Goal: Task Accomplishment & Management: Complete application form

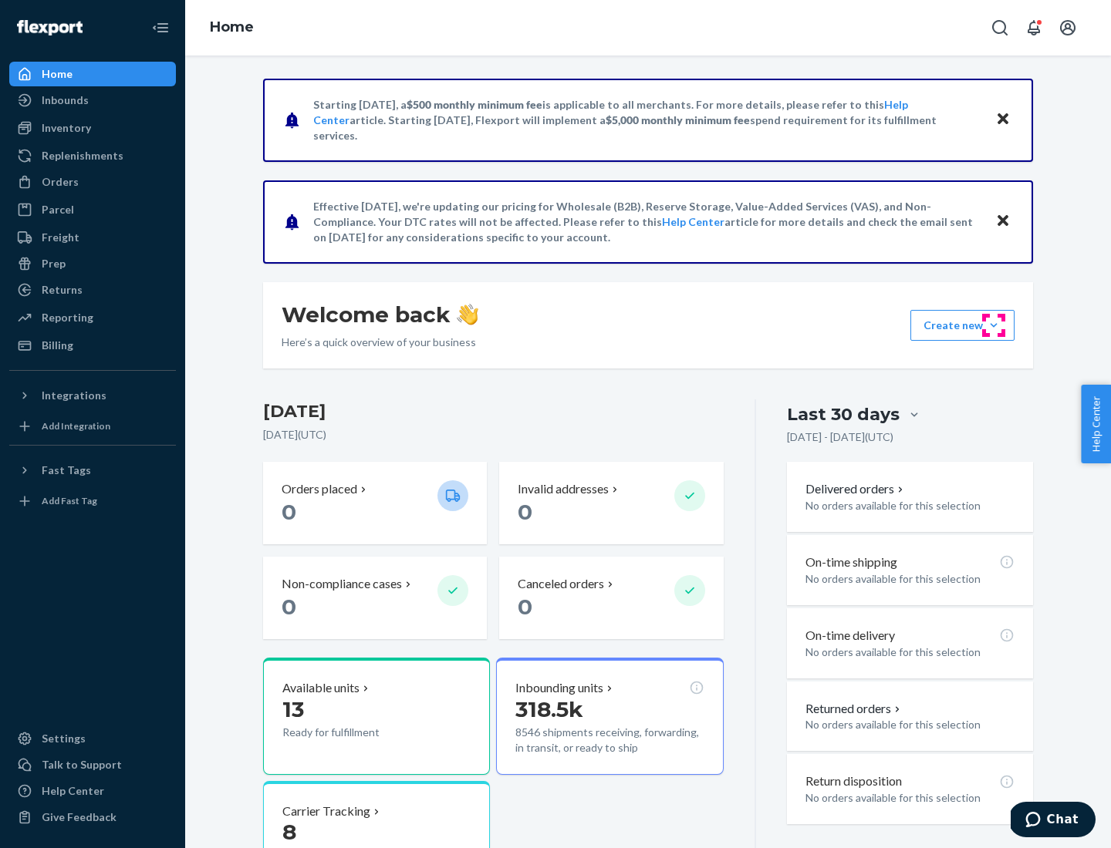
click at [993, 325] on button "Create new Create new inbound Create new order Create new product" at bounding box center [962, 325] width 104 height 31
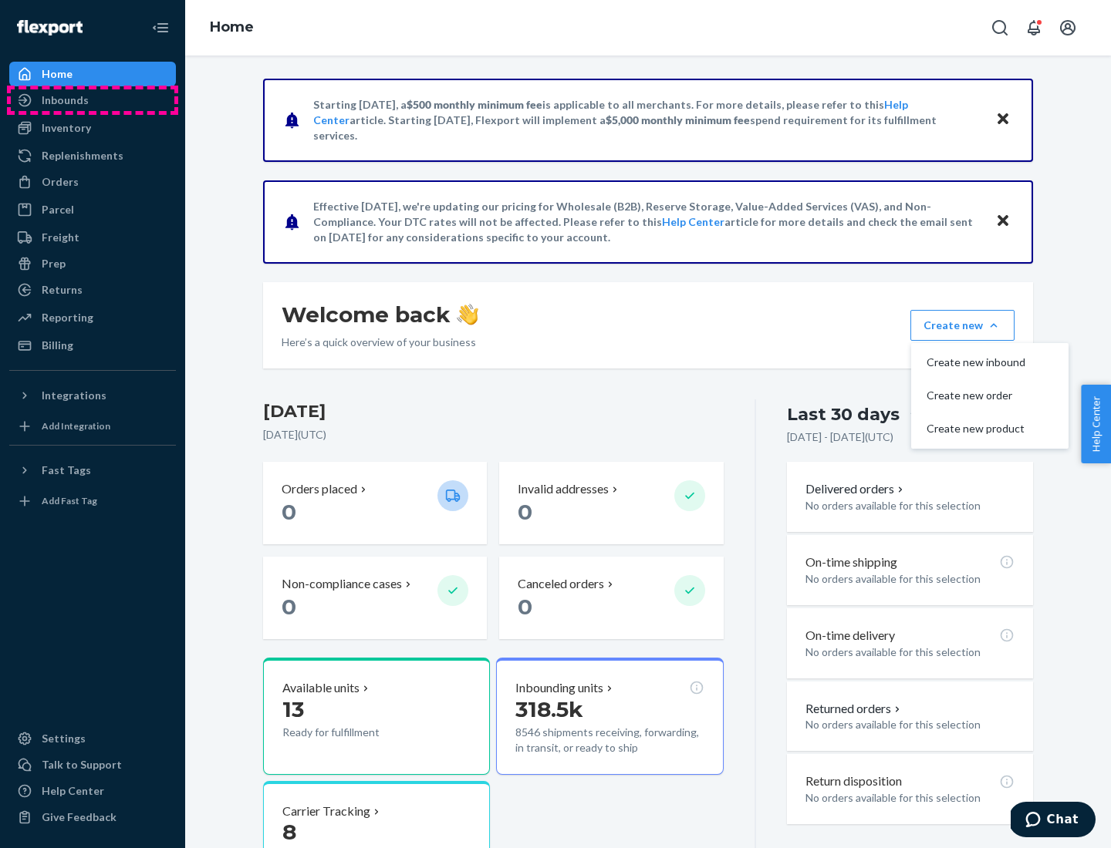
click at [93, 100] on div "Inbounds" at bounding box center [93, 100] width 164 height 22
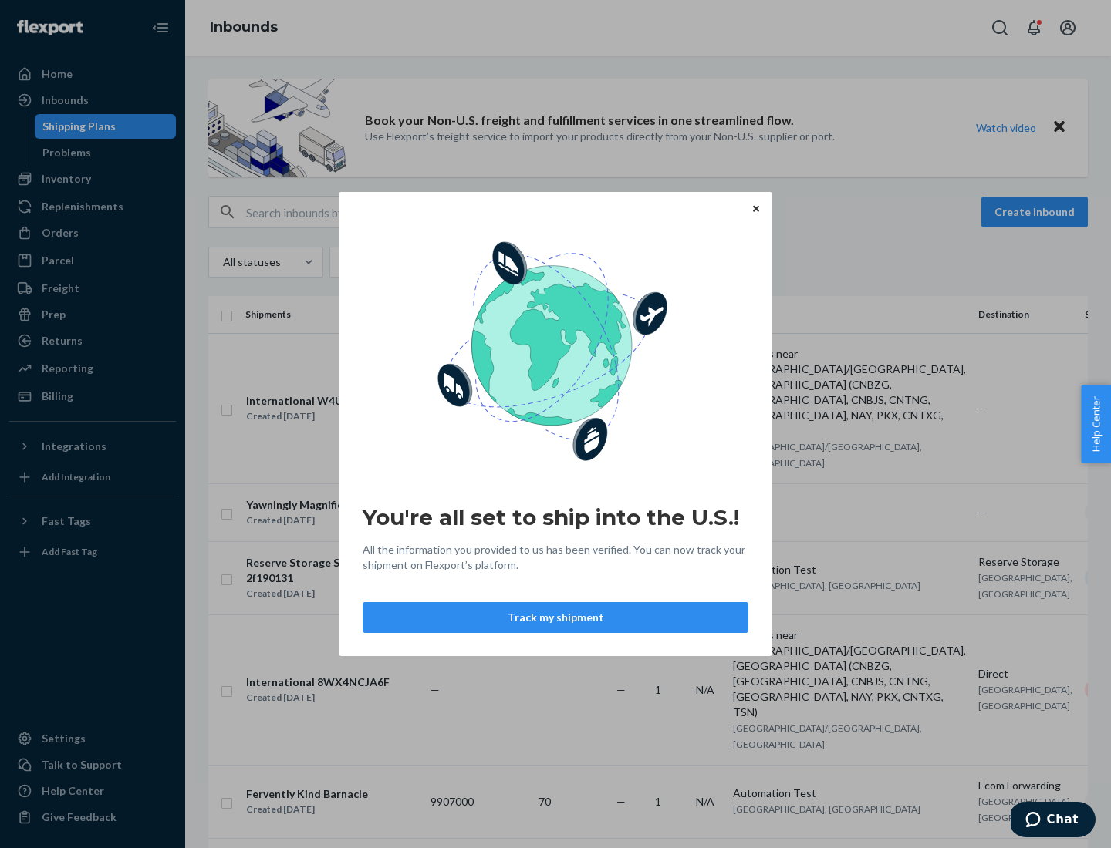
click at [555, 618] on button "Track my shipment" at bounding box center [556, 617] width 386 height 31
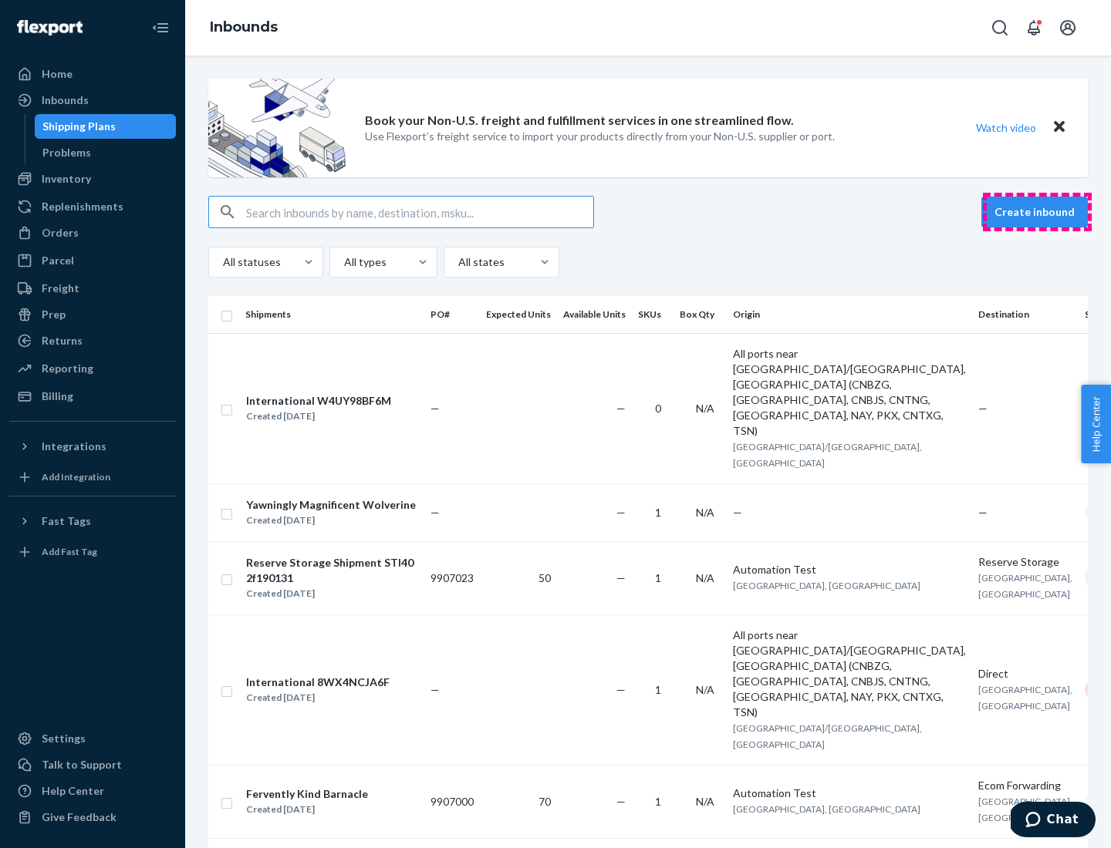
click at [1037, 212] on button "Create inbound" at bounding box center [1034, 212] width 106 height 31
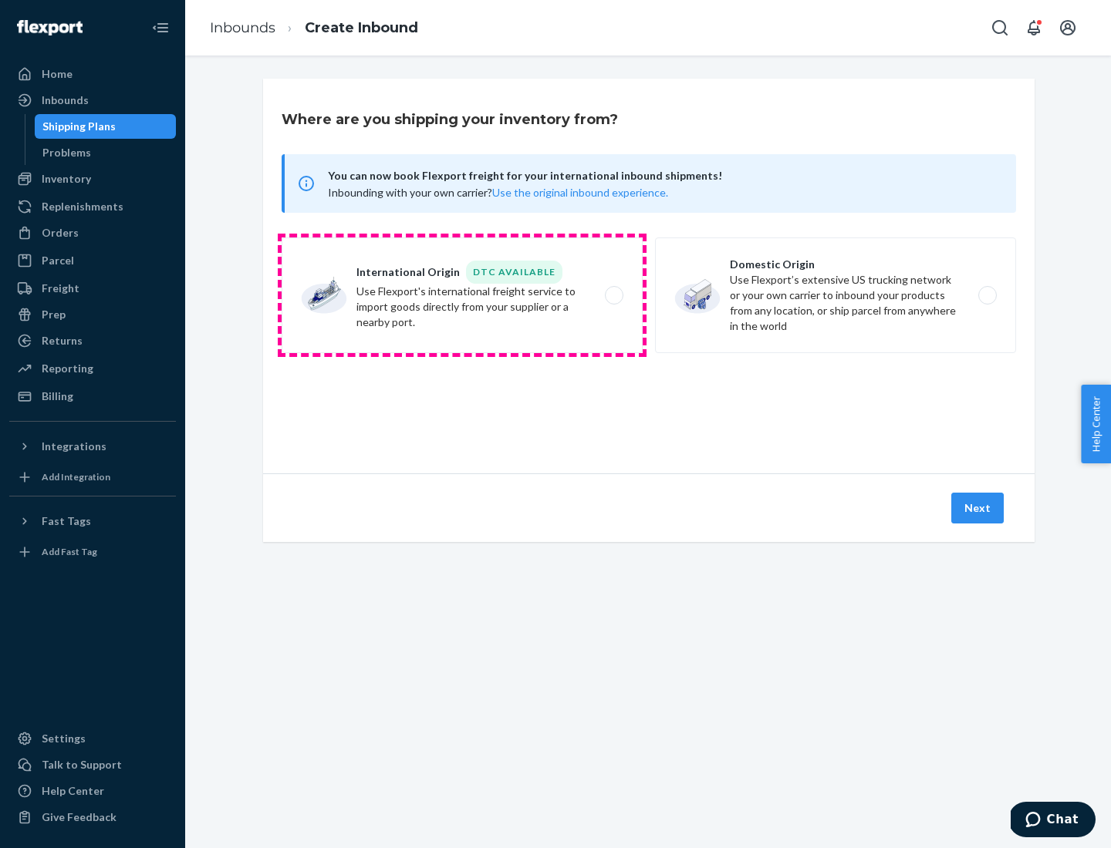
click at [462, 295] on label "International Origin DTC Available Use Flexport's international freight service…" at bounding box center [462, 296] width 361 height 116
click at [613, 295] on input "International Origin DTC Available Use Flexport's international freight service…" at bounding box center [618, 296] width 10 height 10
radio input "true"
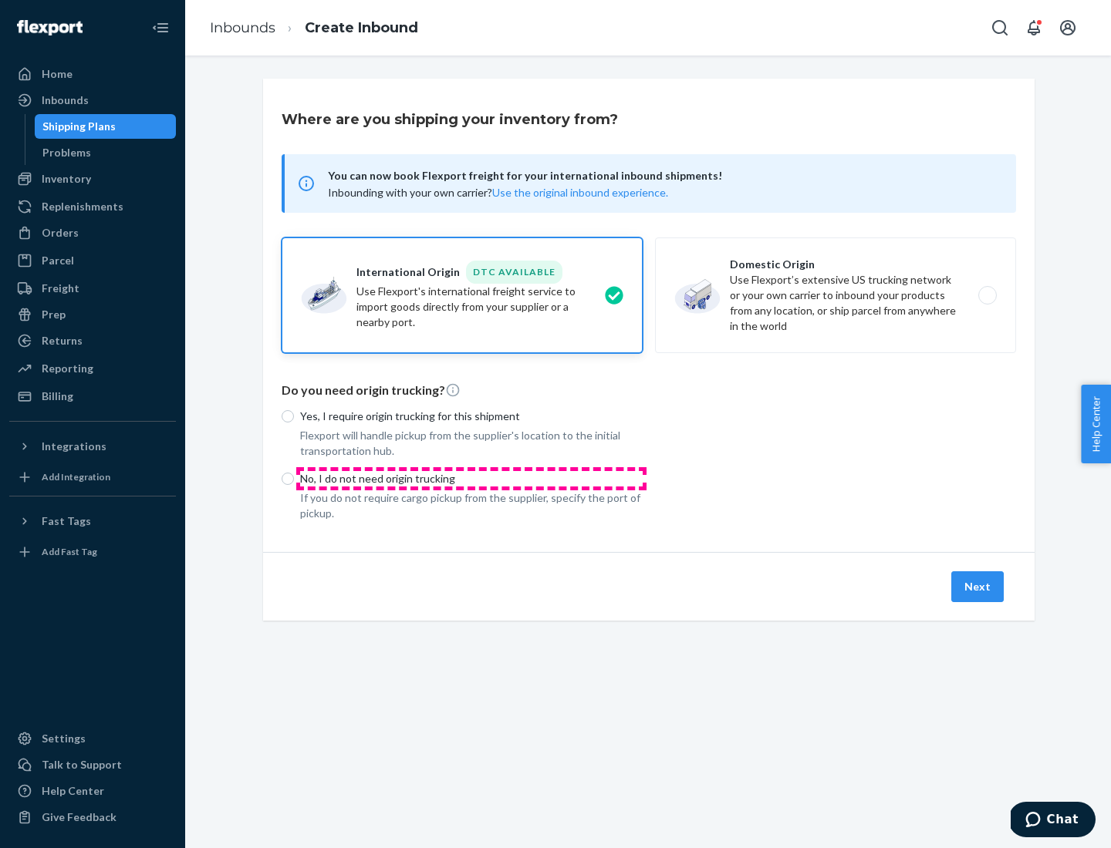
click at [471, 478] on p "No, I do not need origin trucking" at bounding box center [471, 478] width 342 height 15
click at [294, 478] on input "No, I do not need origin trucking" at bounding box center [288, 479] width 12 height 12
radio input "true"
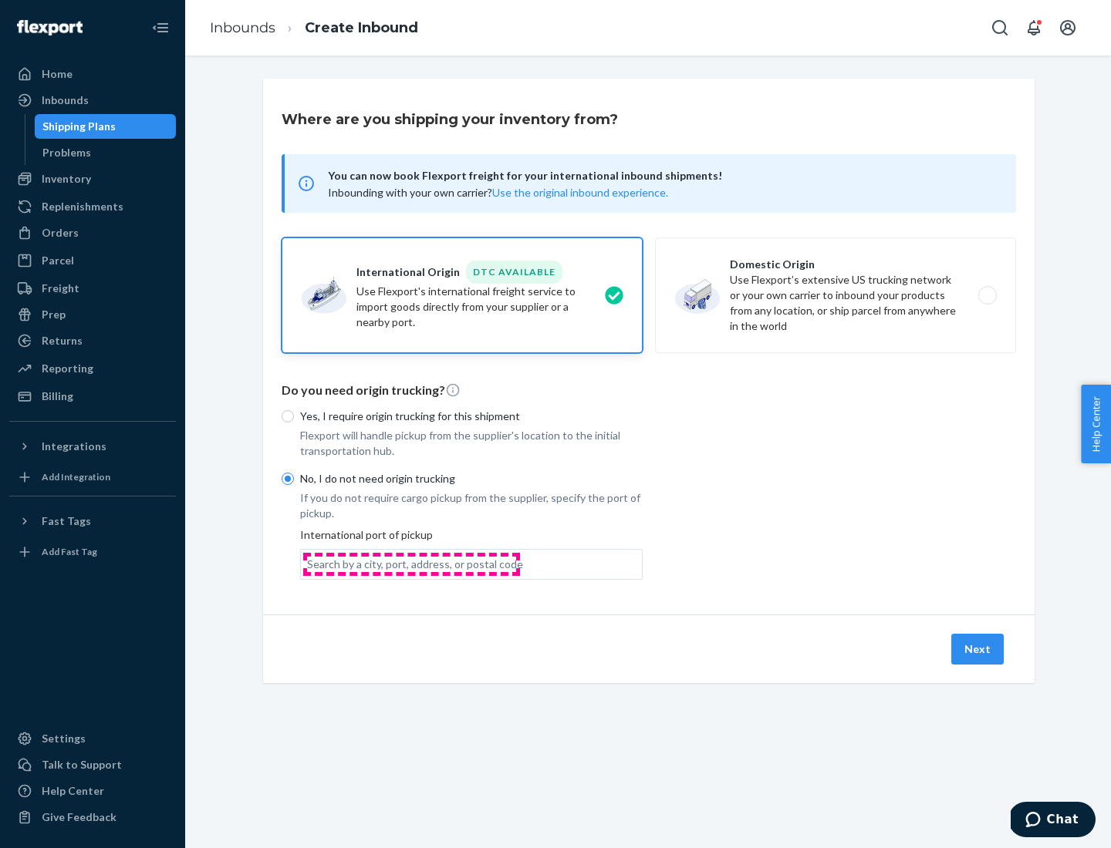
click at [411, 564] on div "Search by a city, port, address, or postal code" at bounding box center [415, 564] width 216 height 15
click at [309, 564] on input "Search by a city, port, address, or postal code" at bounding box center [308, 564] width 2 height 15
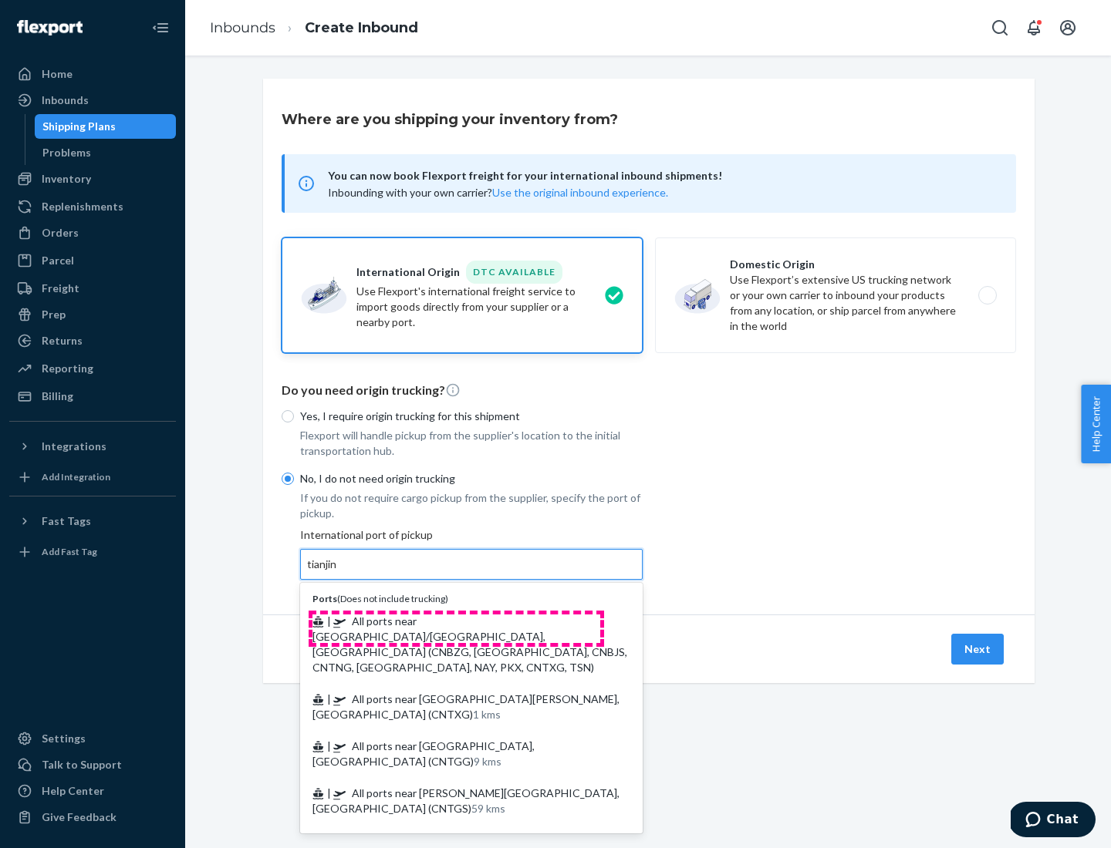
click at [456, 621] on span "| All ports near [GEOGRAPHIC_DATA]/[GEOGRAPHIC_DATA], [GEOGRAPHIC_DATA] (CNBZG,…" at bounding box center [469, 644] width 315 height 59
click at [339, 572] on input "tianjin" at bounding box center [323, 564] width 32 height 15
type input "All ports near [GEOGRAPHIC_DATA]/[GEOGRAPHIC_DATA], [GEOGRAPHIC_DATA] (CNBZG, […"
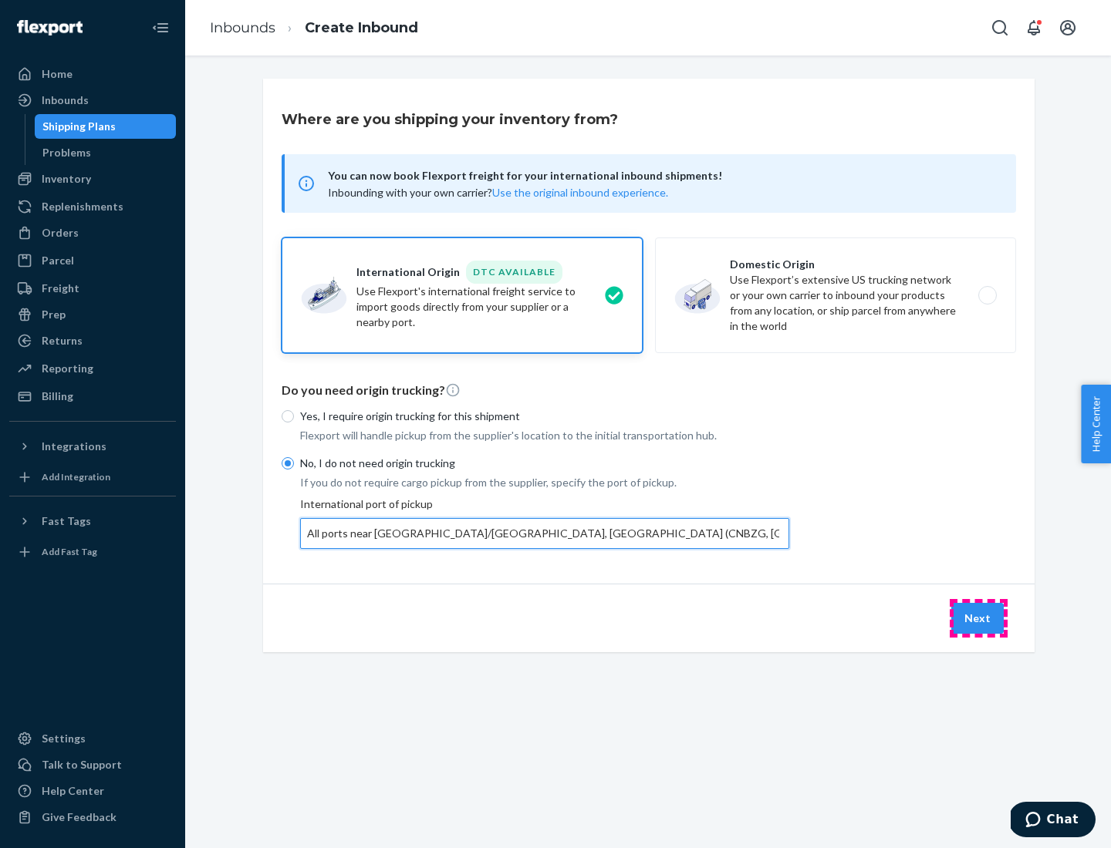
click at [978, 618] on button "Next" at bounding box center [977, 618] width 52 height 31
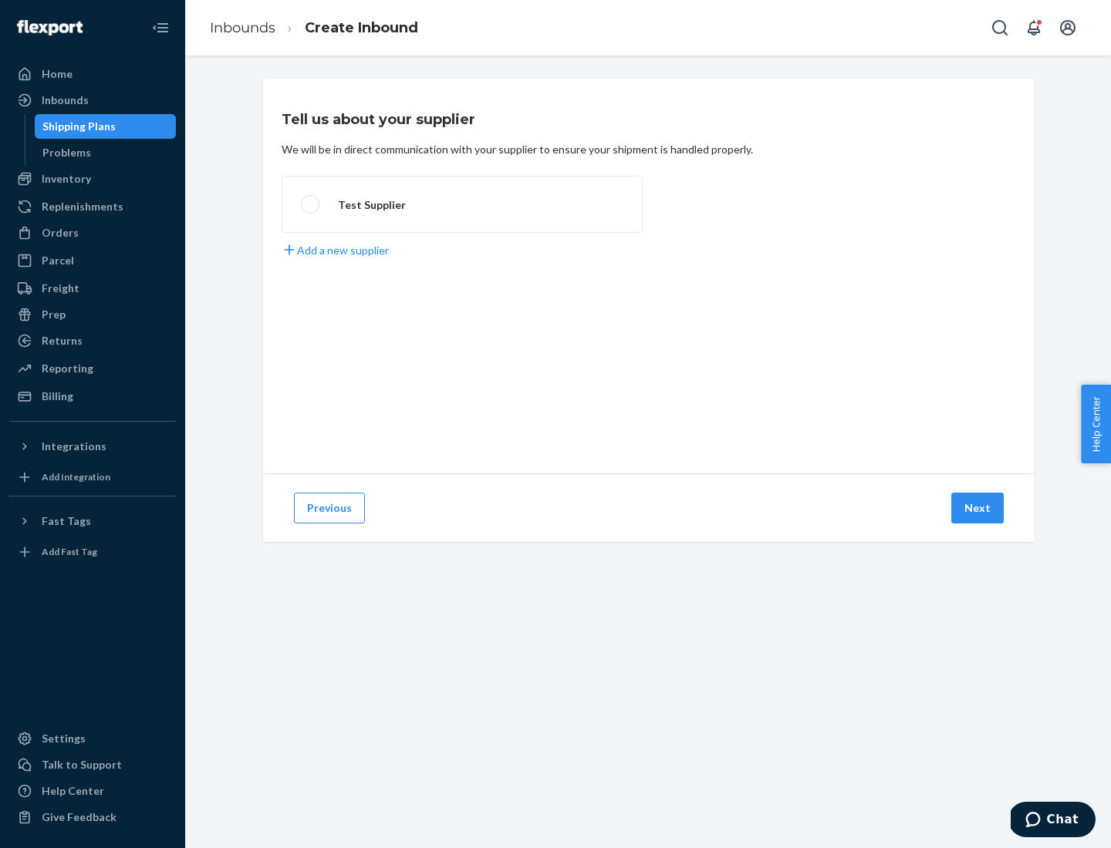
click at [462, 204] on label "Test Supplier" at bounding box center [462, 204] width 361 height 57
click at [311, 204] on input "Test Supplier" at bounding box center [306, 205] width 10 height 10
radio input "true"
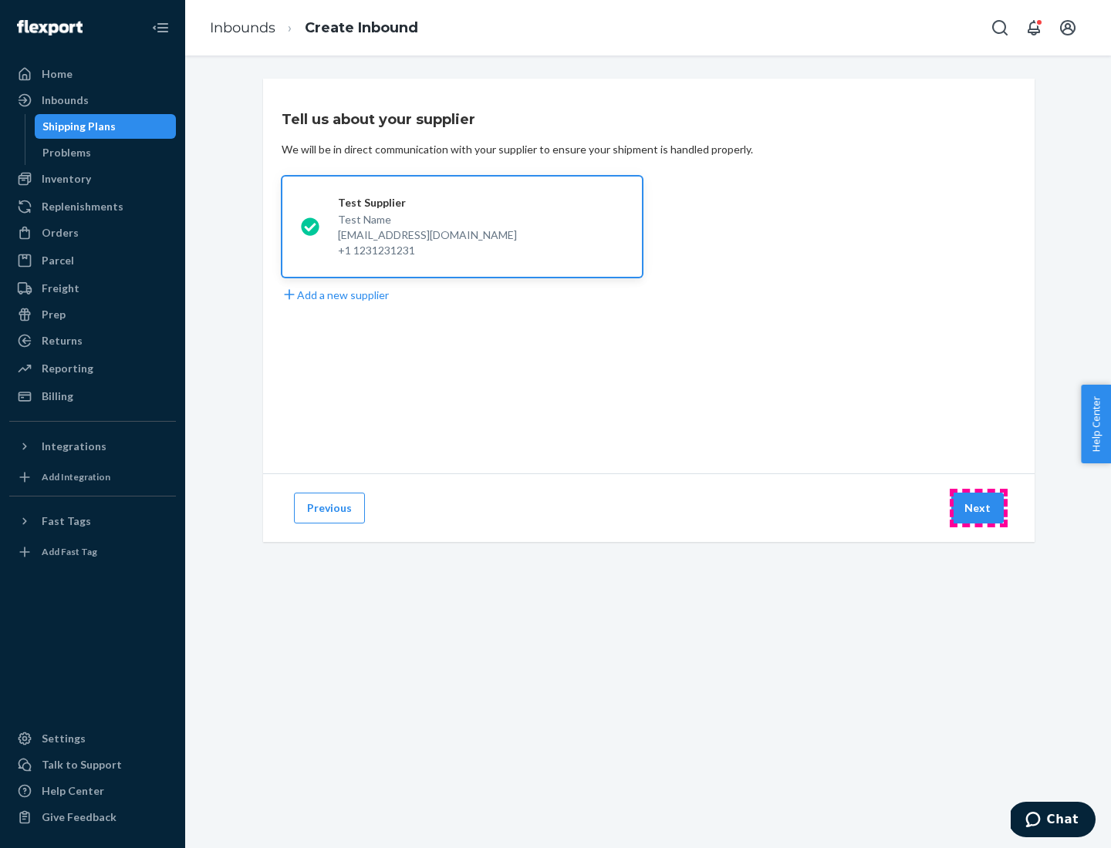
click at [978, 508] on button "Next" at bounding box center [977, 508] width 52 height 31
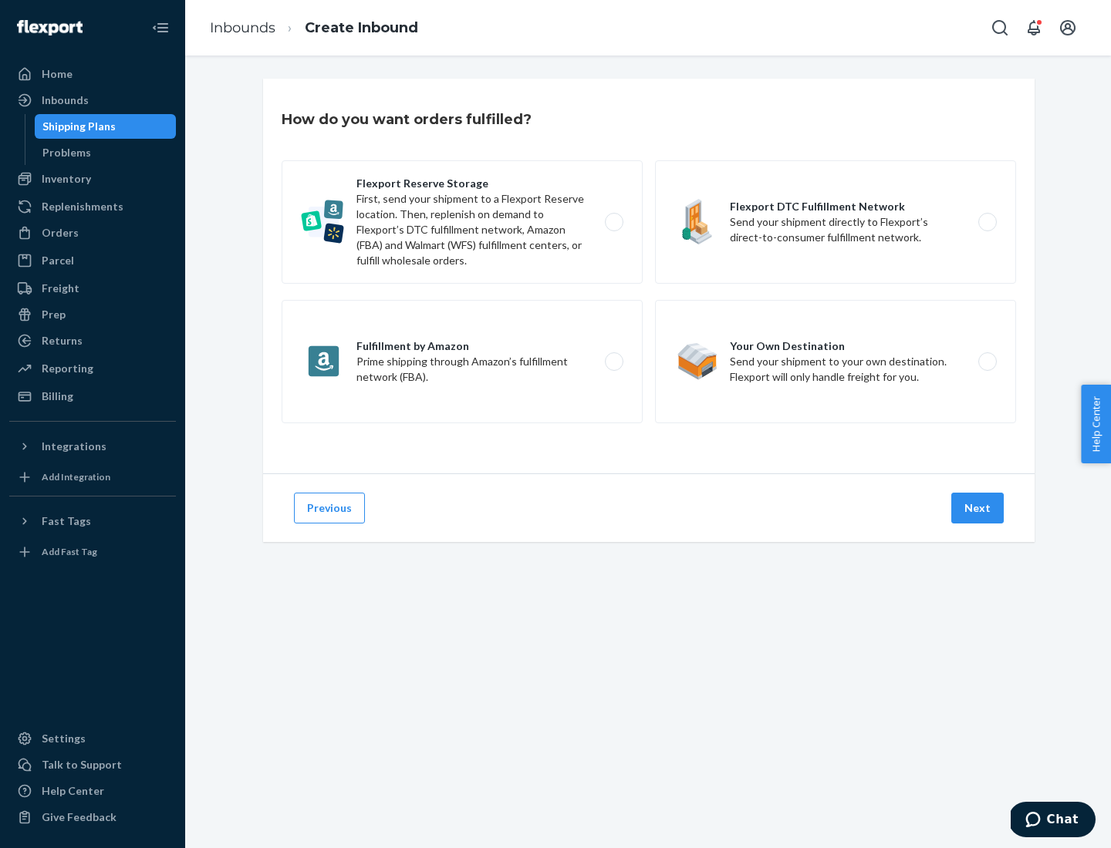
click at [462, 222] on label "Flexport Reserve Storage First, send your shipment to a Flexport Reserve locati…" at bounding box center [462, 221] width 361 height 123
click at [613, 222] on input "Flexport Reserve Storage First, send your shipment to a Flexport Reserve locati…" at bounding box center [618, 223] width 10 height 10
radio input "true"
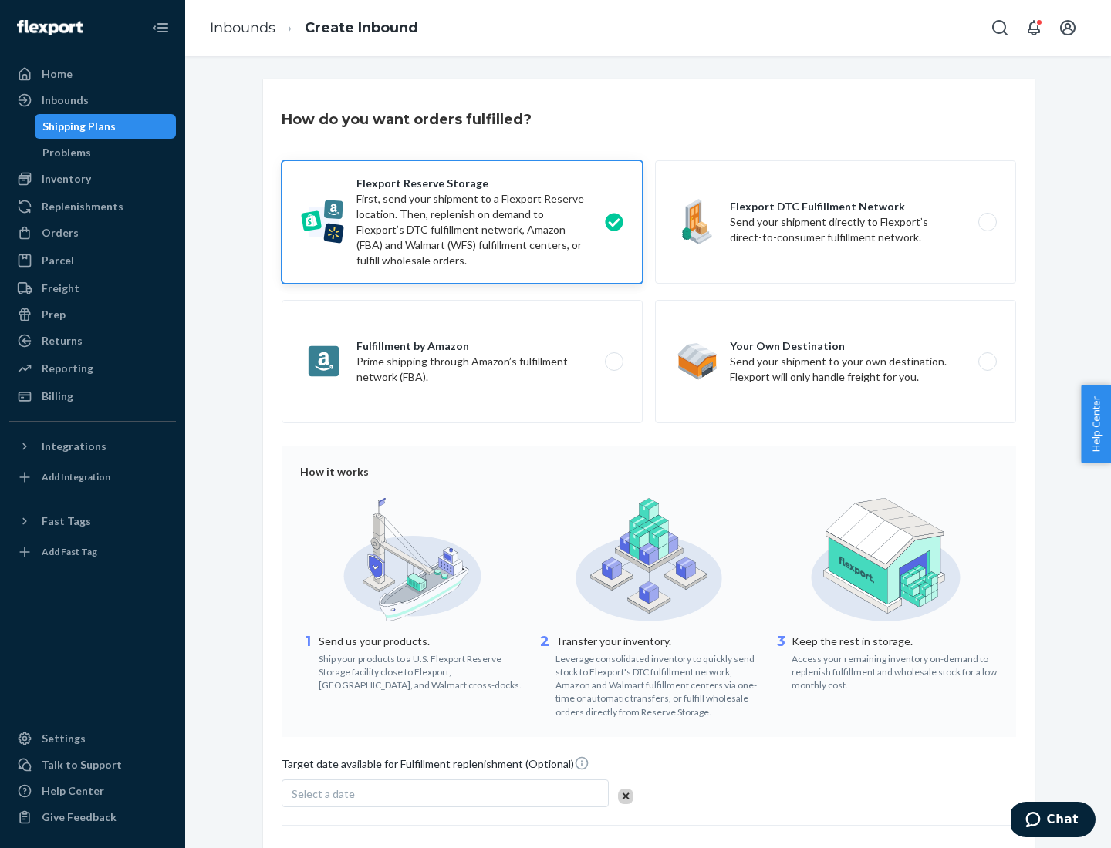
scroll to position [126, 0]
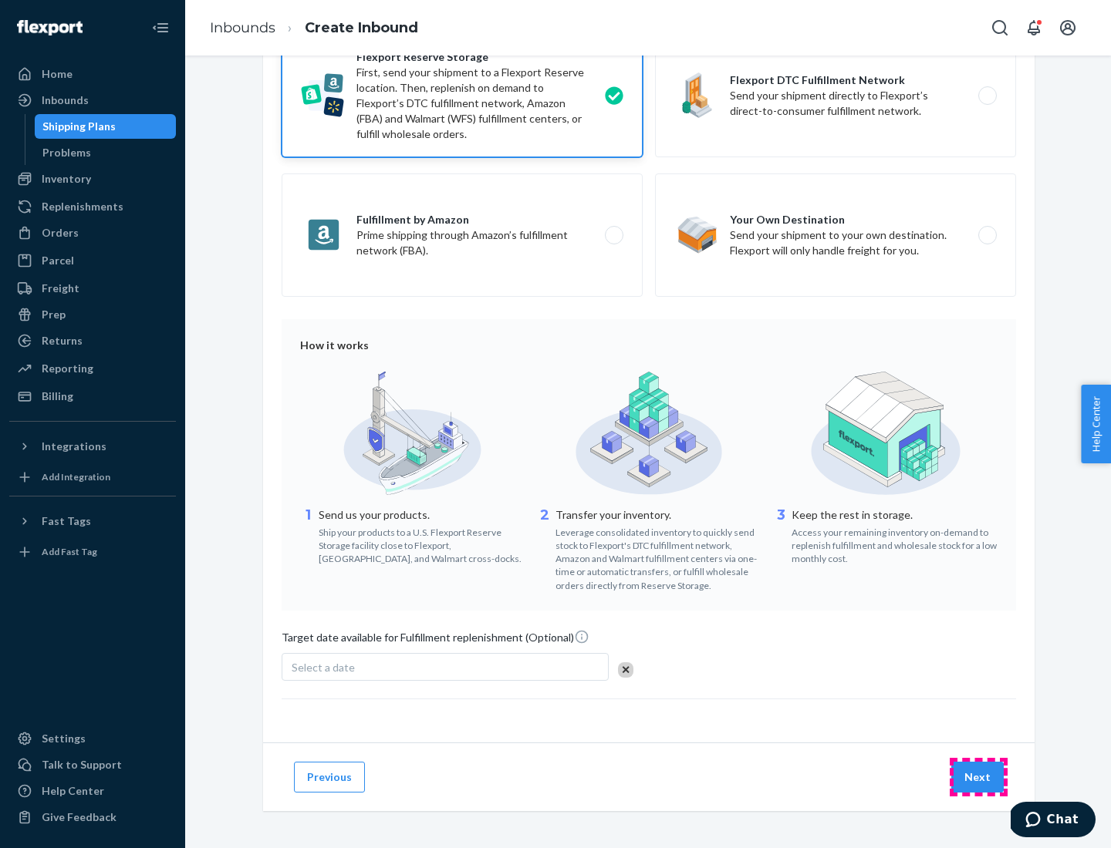
click at [978, 777] on button "Next" at bounding box center [977, 777] width 52 height 31
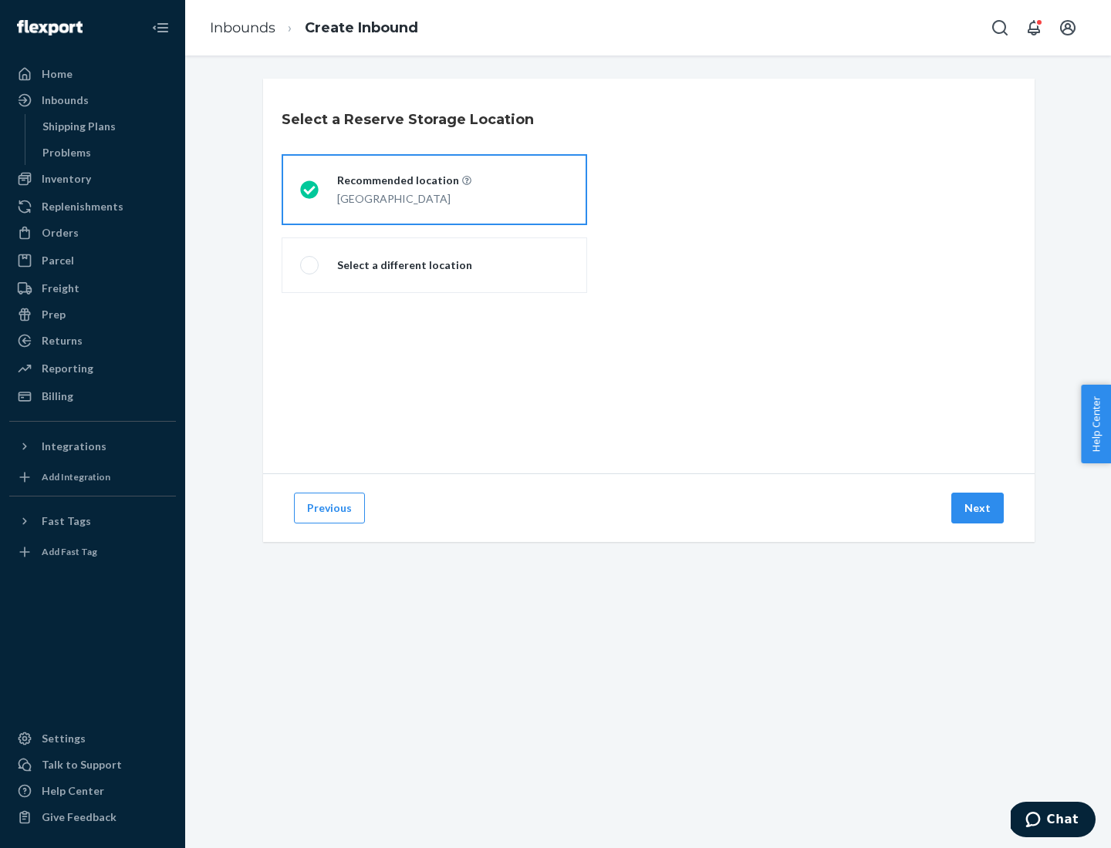
click at [434, 190] on div "[GEOGRAPHIC_DATA]" at bounding box center [404, 197] width 134 height 19
click at [310, 190] on input "Recommended location [GEOGRAPHIC_DATA]" at bounding box center [305, 190] width 10 height 10
click at [978, 508] on button "Next" at bounding box center [977, 508] width 52 height 31
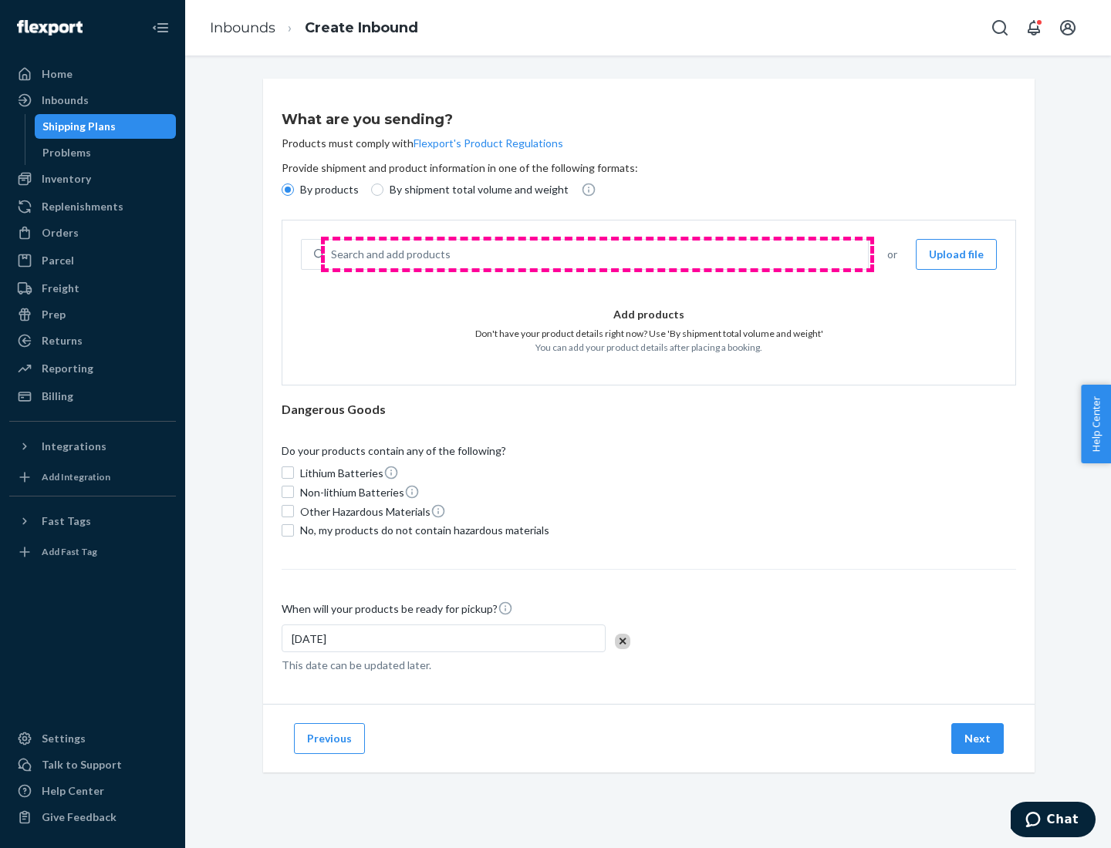
click at [597, 255] on div "Search and add products" at bounding box center [596, 255] width 543 height 28
click at [332, 255] on input "Search and add products" at bounding box center [332, 254] width 2 height 15
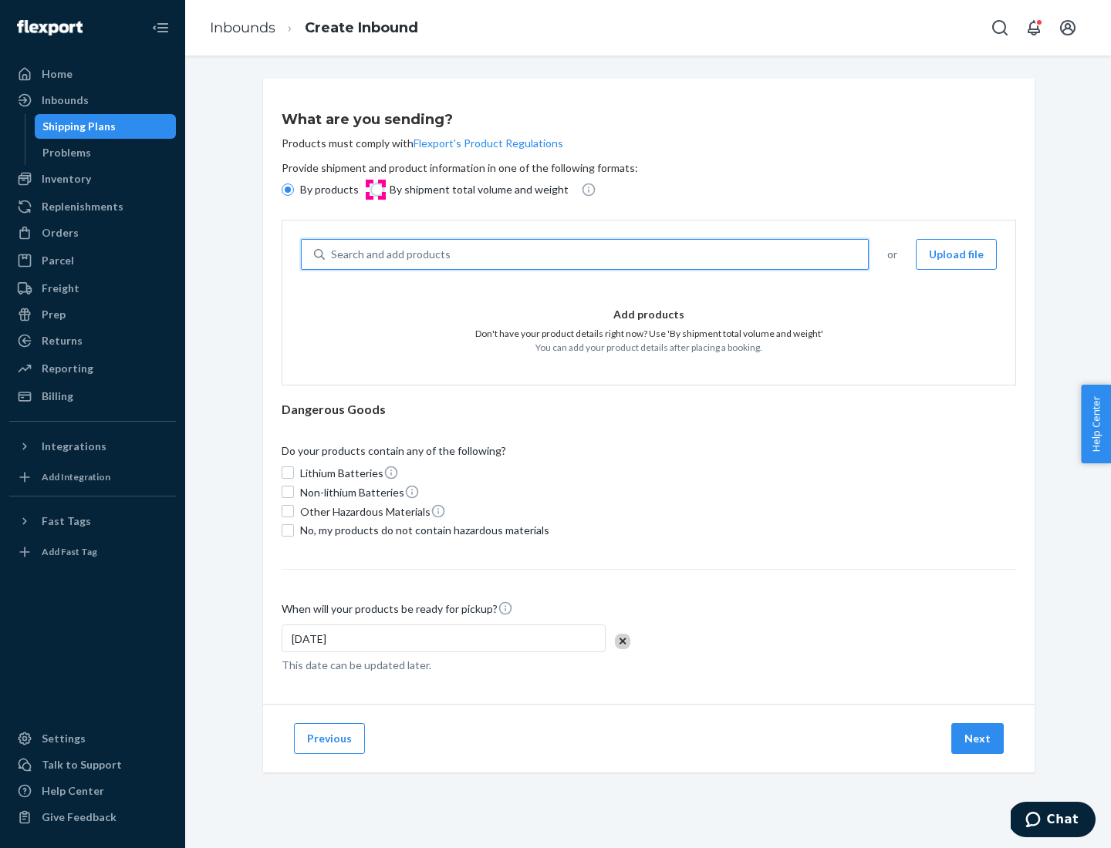
click at [375, 190] on input "By shipment total volume and weight" at bounding box center [377, 190] width 12 height 12
radio input "true"
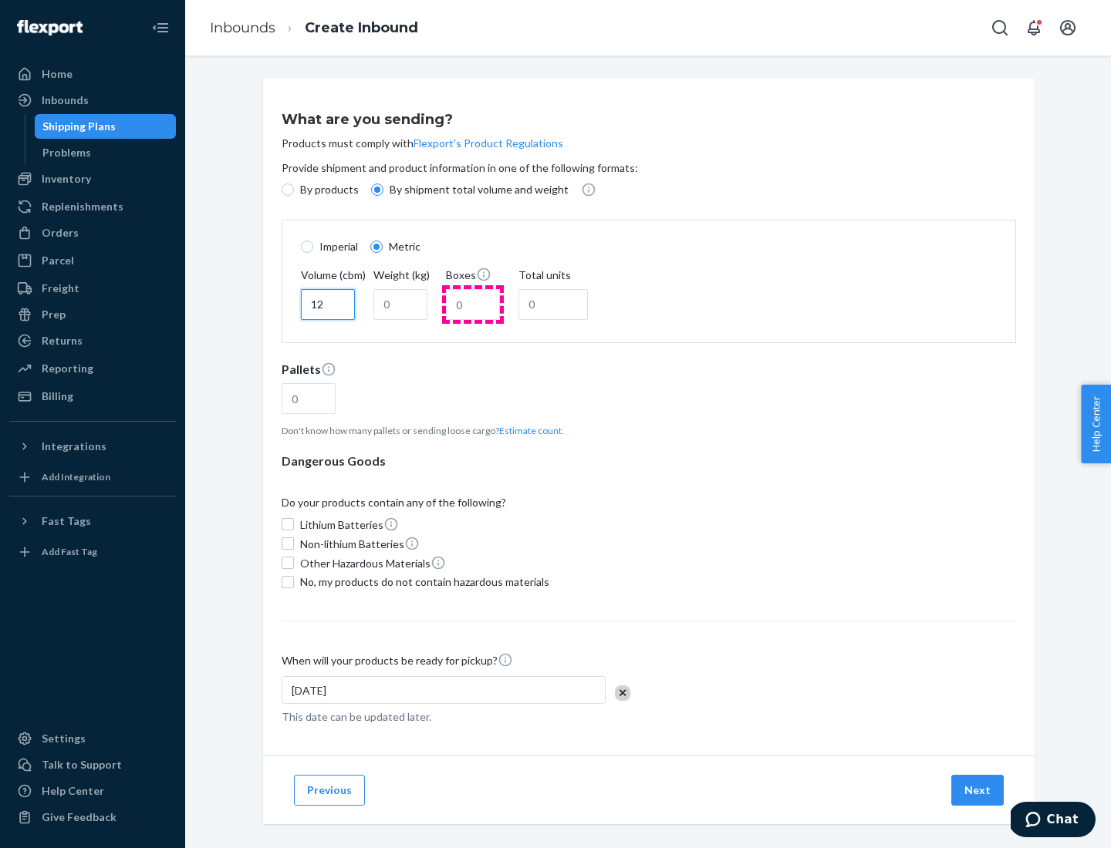
type input "12"
type input "22"
type input "222"
type input "121"
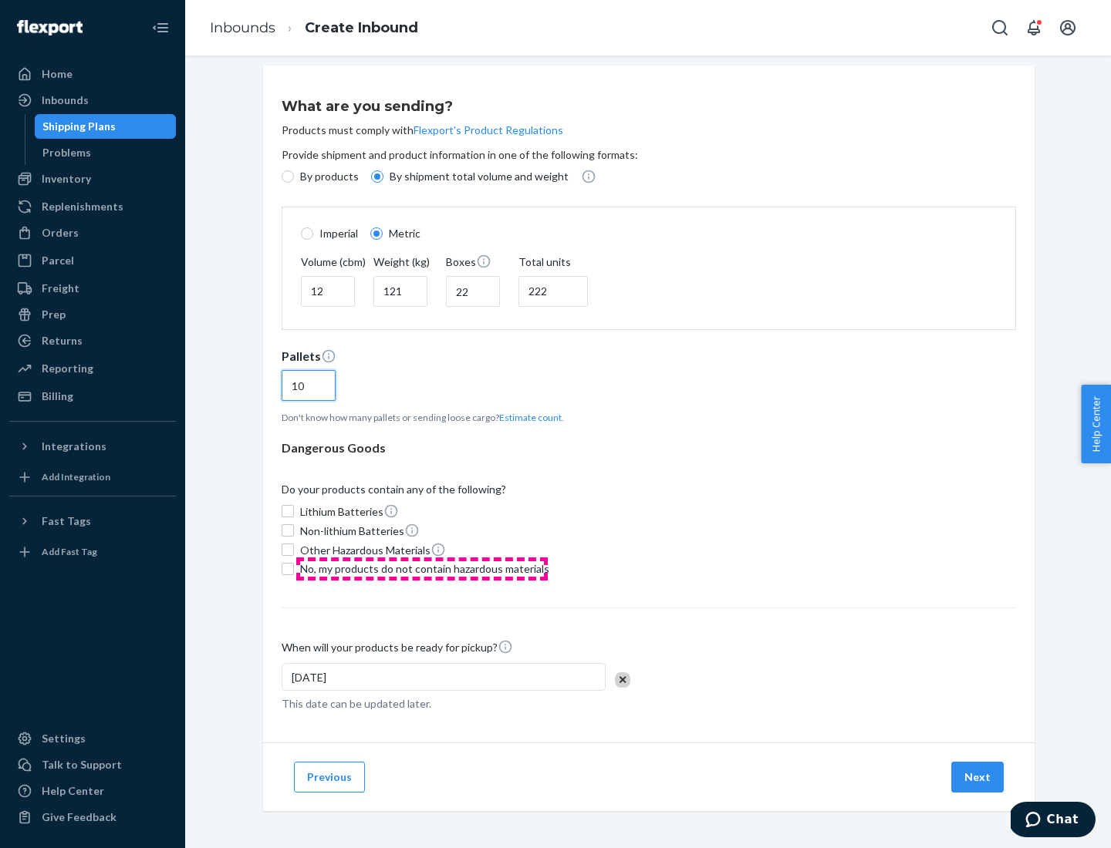
type input "10"
click at [422, 568] on span "No, my products do not contain hazardous materials" at bounding box center [424, 569] width 249 height 15
click at [294, 568] on input "No, my products do not contain hazardous materials" at bounding box center [288, 569] width 12 height 12
checkbox input "true"
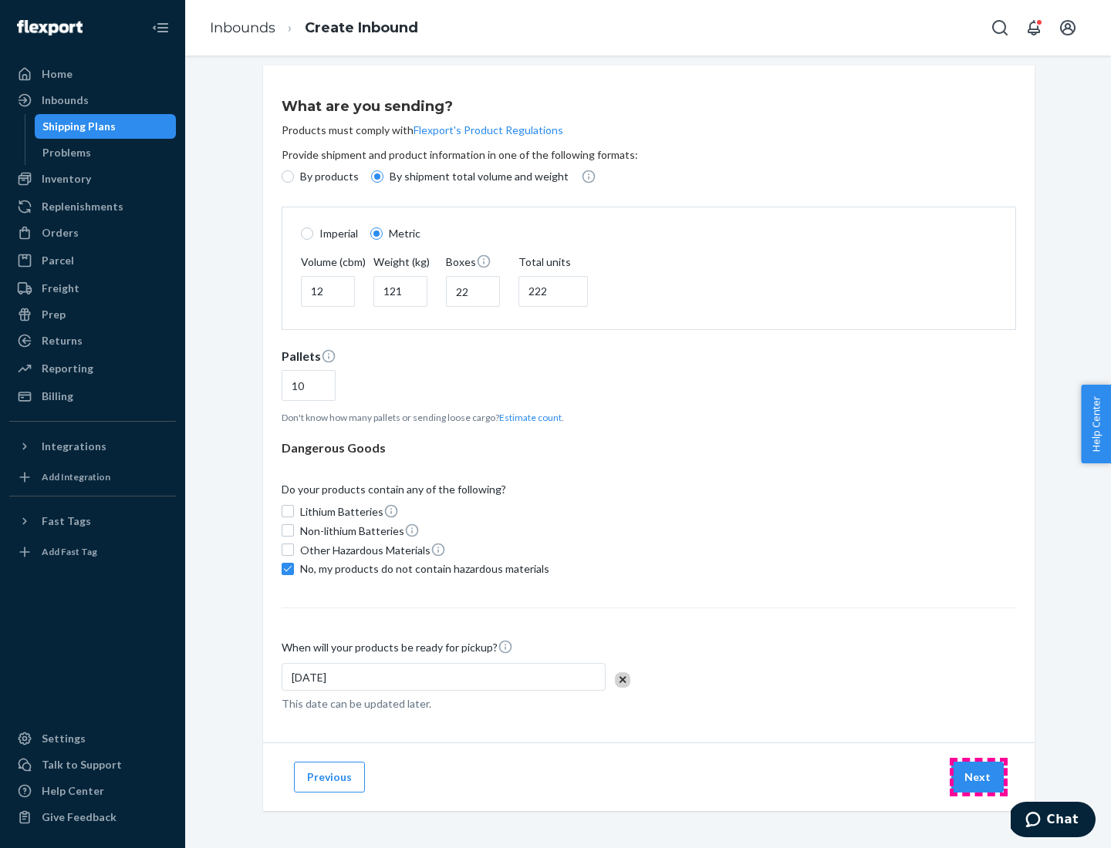
click at [978, 777] on button "Next" at bounding box center [977, 777] width 52 height 31
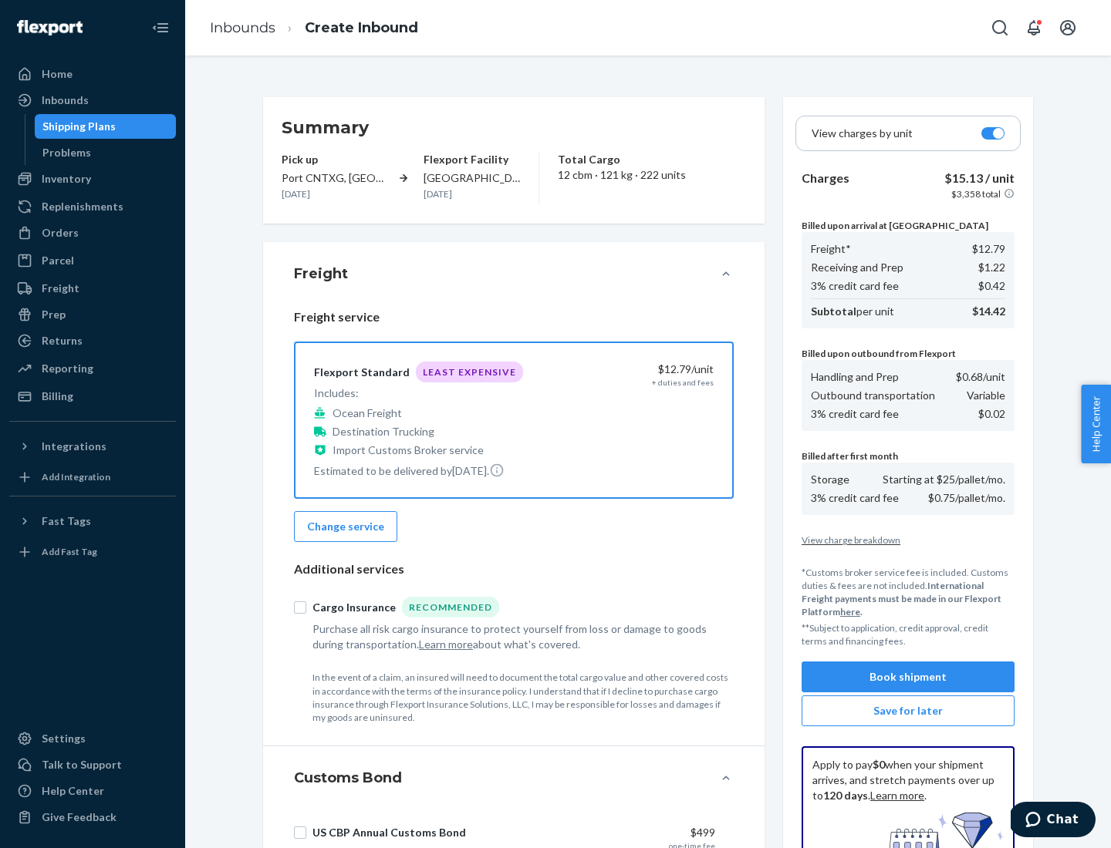
scroll to position [225, 0]
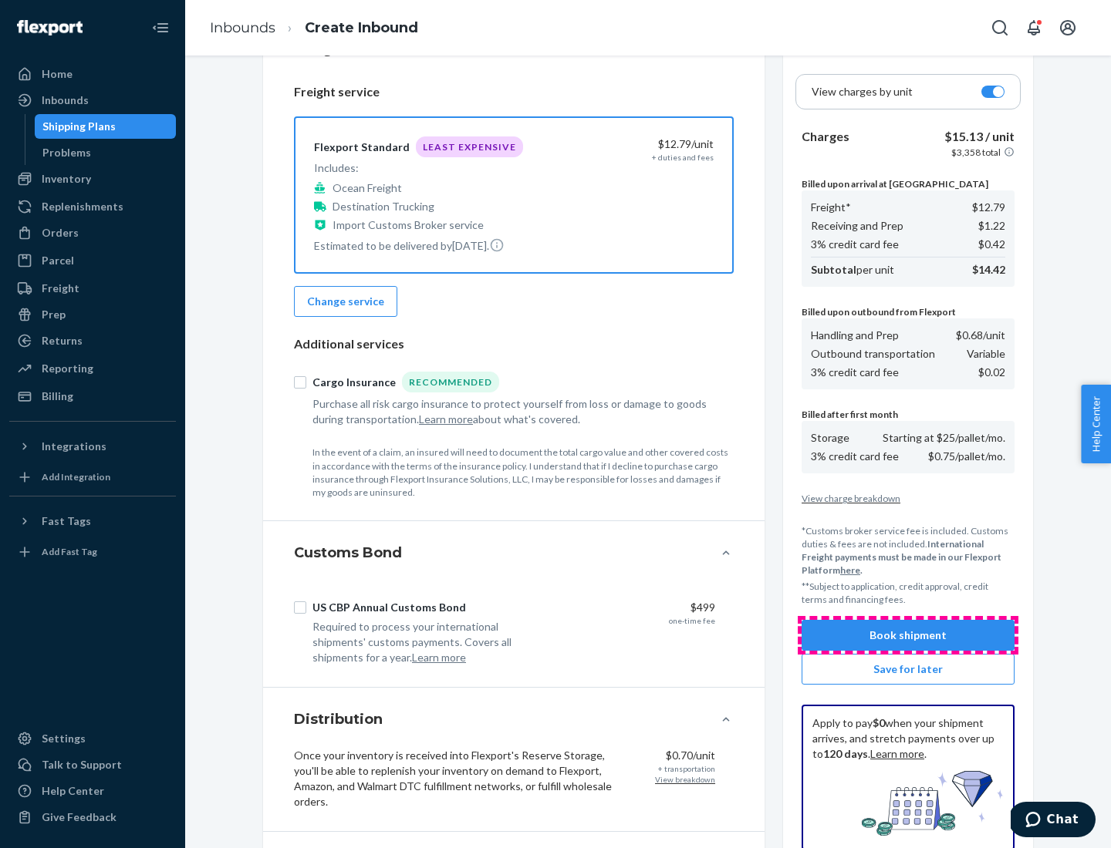
click at [908, 636] on button "Book shipment" at bounding box center [907, 635] width 213 height 31
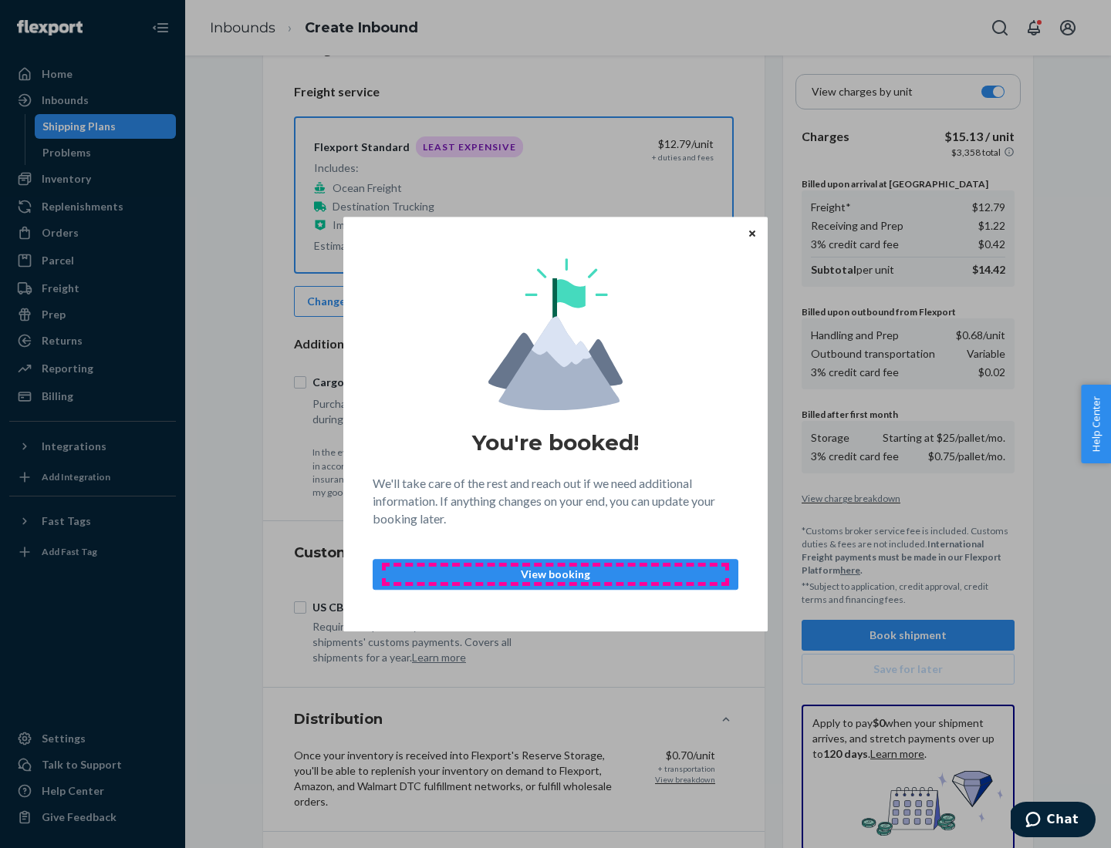
click at [555, 574] on p "View booking" at bounding box center [555, 574] width 339 height 15
